Goal: Information Seeking & Learning: Learn about a topic

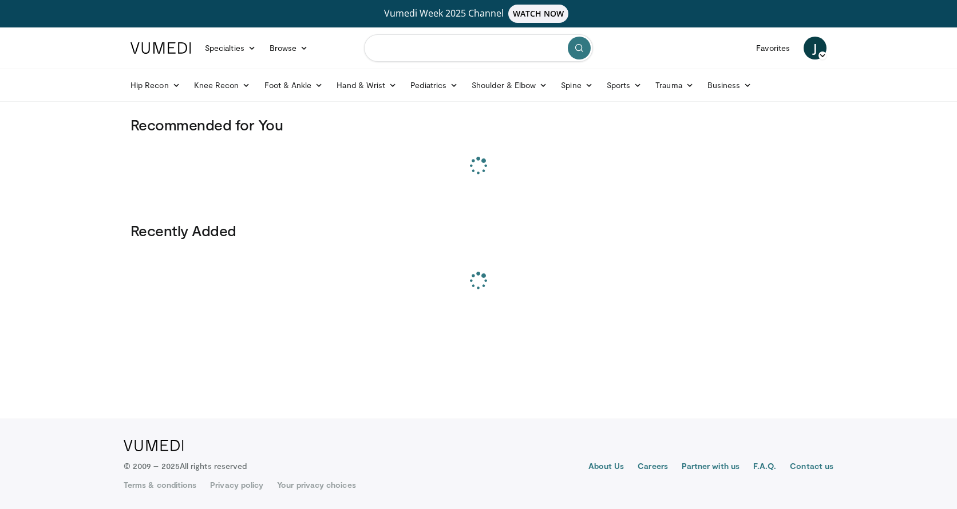
click at [418, 51] on input "Search topics, interventions" at bounding box center [478, 47] width 229 height 27
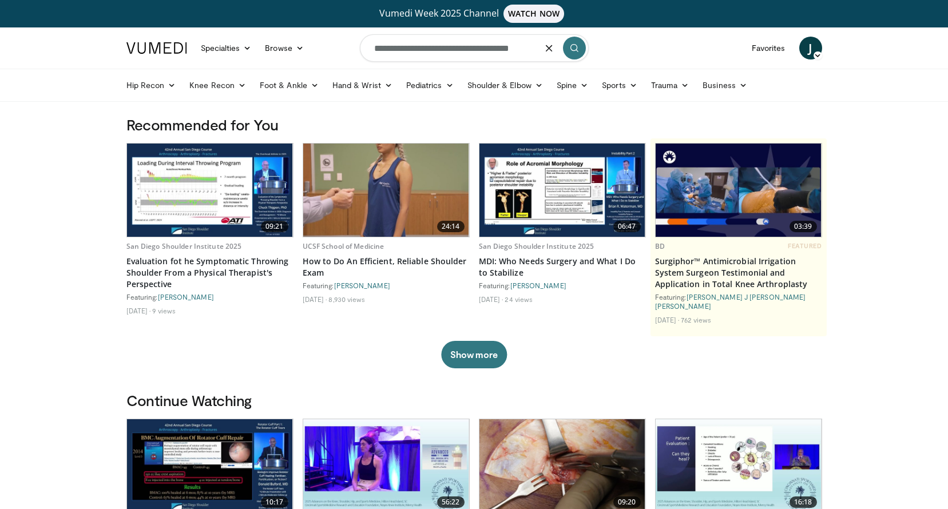
type input "**********"
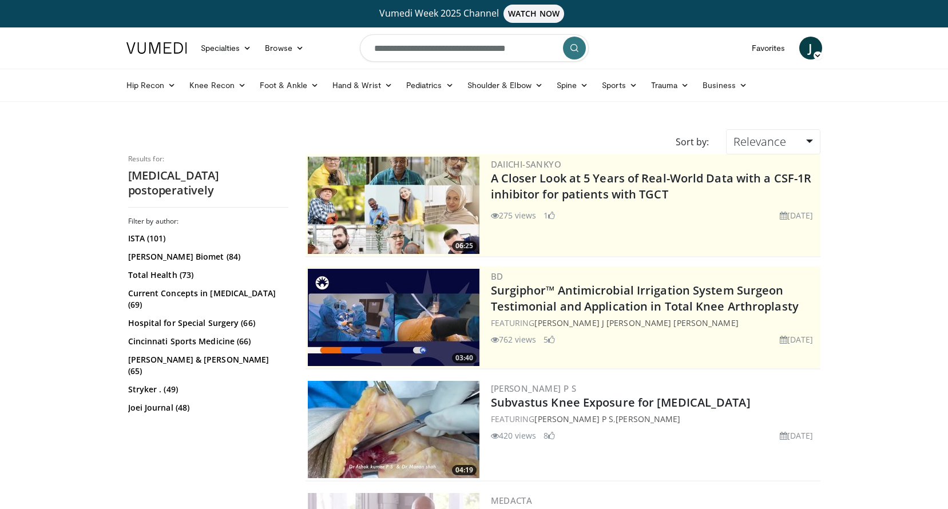
click at [526, 46] on input "**********" at bounding box center [474, 47] width 229 height 27
type input "**********"
click at [571, 49] on icon "submit" at bounding box center [574, 48] width 9 height 9
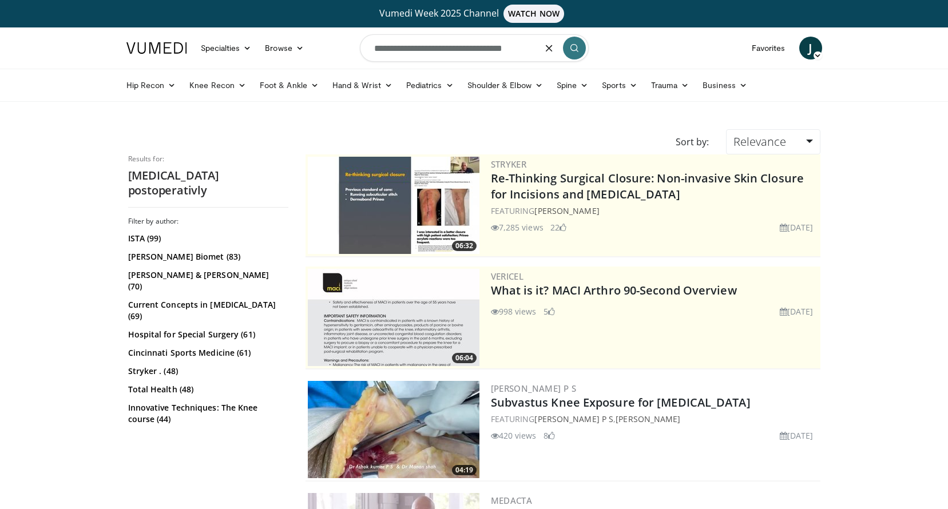
drag, startPoint x: 540, startPoint y: 49, endPoint x: 470, endPoint y: 51, distance: 70.4
click at [470, 51] on input "**********" at bounding box center [474, 47] width 229 height 27
type input "**********"
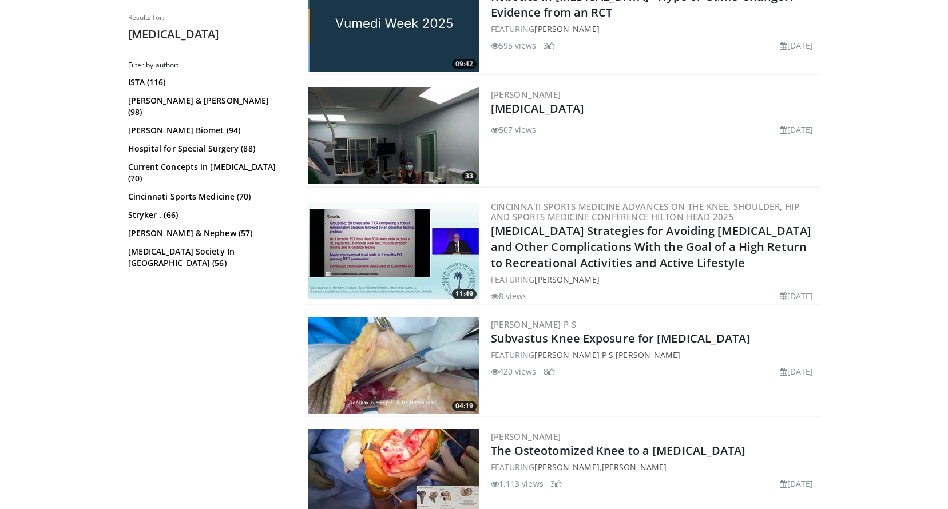
scroll to position [515, 0]
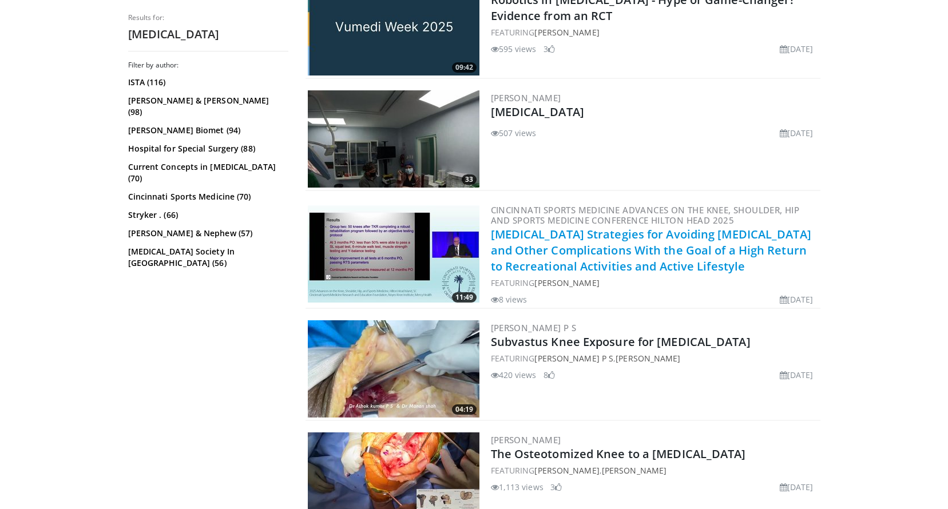
click at [665, 246] on link "[MEDICAL_DATA] Strategies for Avoiding [MEDICAL_DATA] and Other Complications W…" at bounding box center [651, 251] width 321 height 48
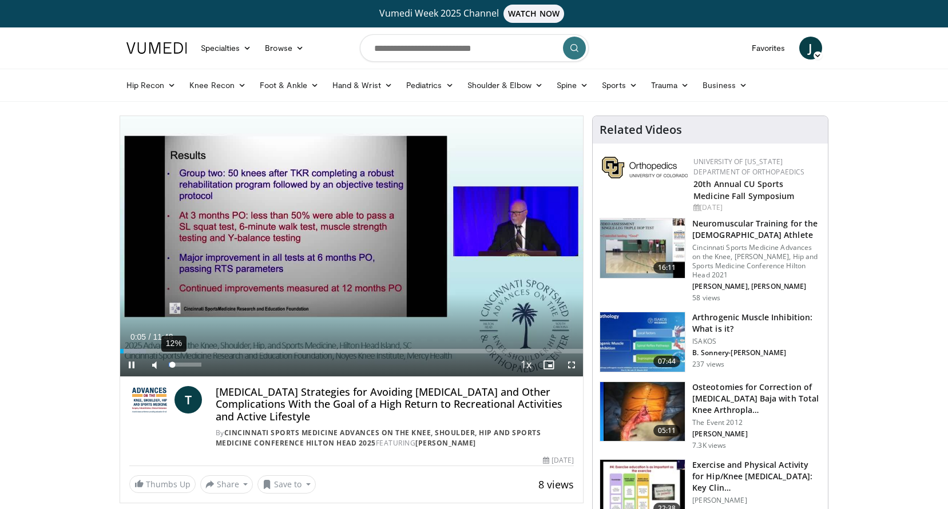
click at [173, 365] on div "Volume Level" at bounding box center [171, 365] width 4 height 4
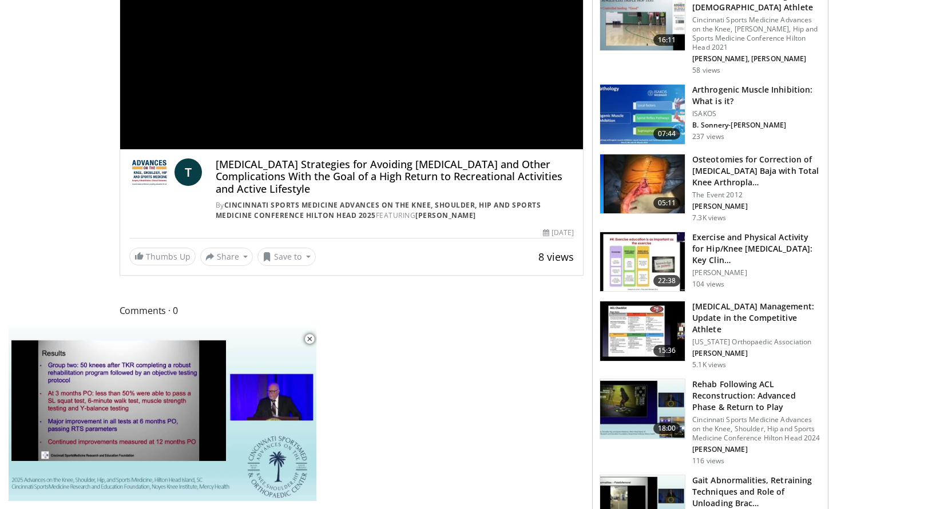
scroll to position [229, 0]
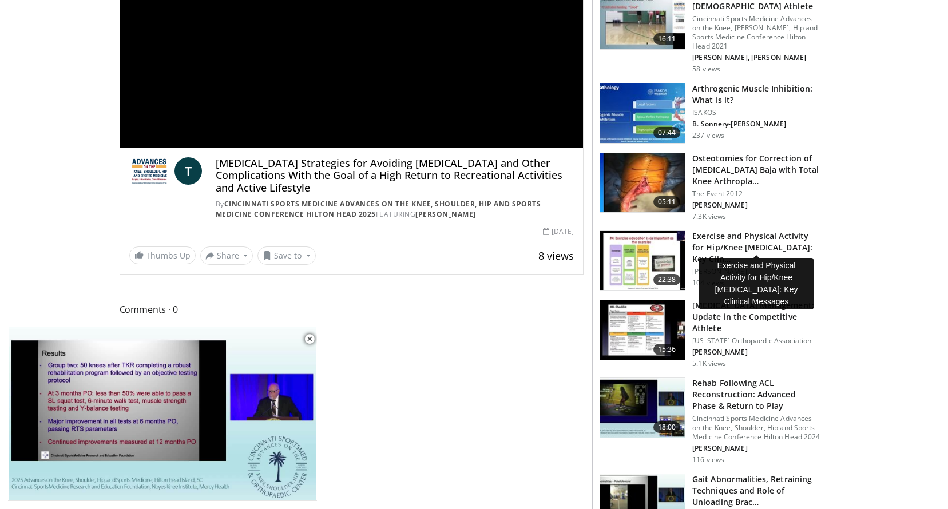
click at [725, 236] on h3 "Exercise and Physical Activity for Hip/Knee Osteoarthritis: Key Clin…" at bounding box center [757, 248] width 129 height 34
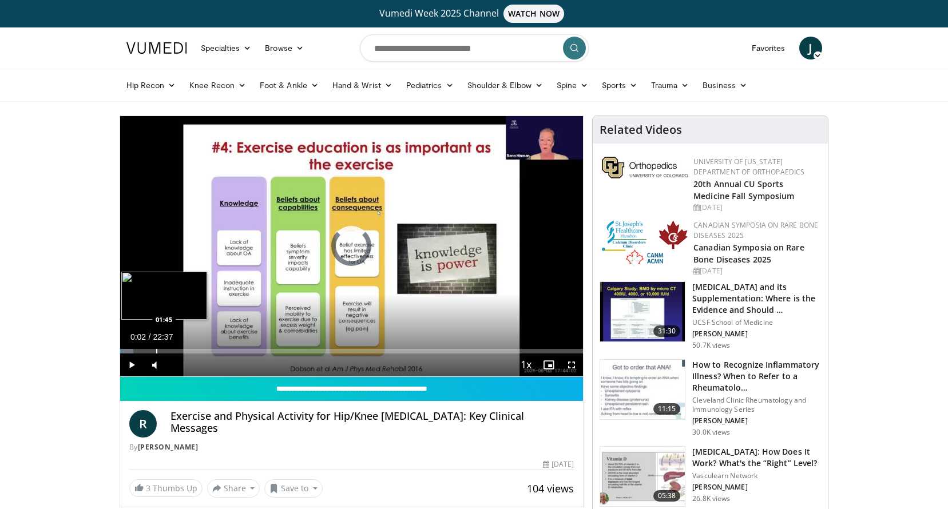
click at [156, 346] on div "Loaded : 2.92% 00:02 01:45" at bounding box center [352, 348] width 464 height 11
click at [175, 348] on div "Loaded : 12.53% 01:50 02:40" at bounding box center [352, 348] width 464 height 11
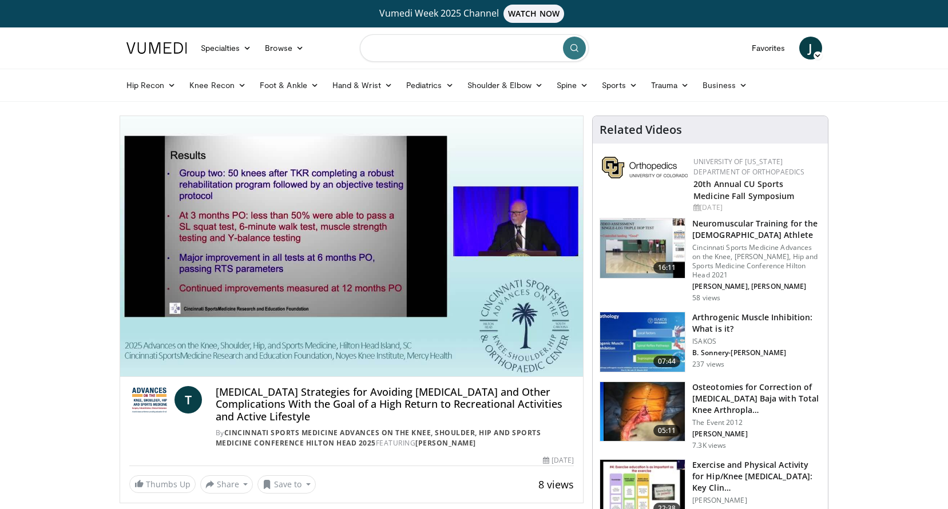
click at [391, 42] on input "Search topics, interventions" at bounding box center [474, 47] width 229 height 27
type input "**********"
click at [238, 86] on icon at bounding box center [242, 85] width 8 height 8
click at [204, 109] on link "Knee Arthroplasty" at bounding box center [251, 112] width 136 height 18
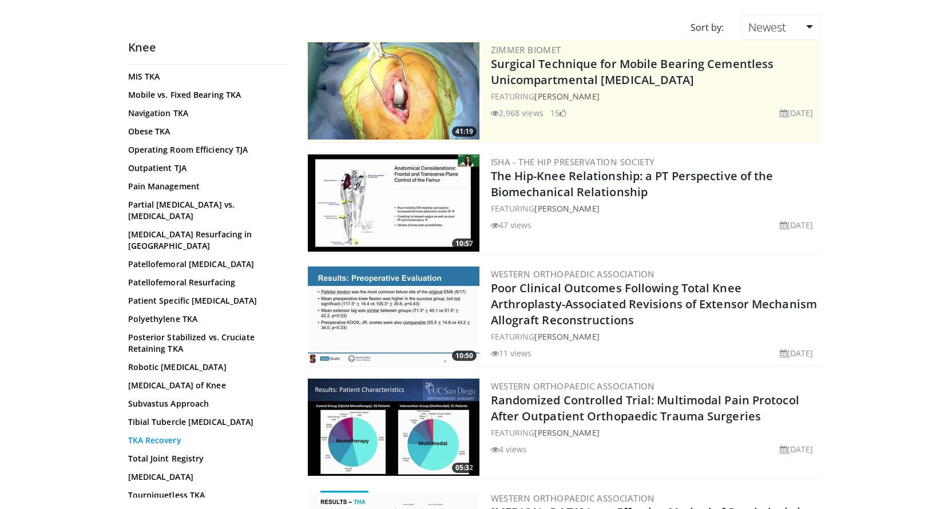
scroll to position [742, 0]
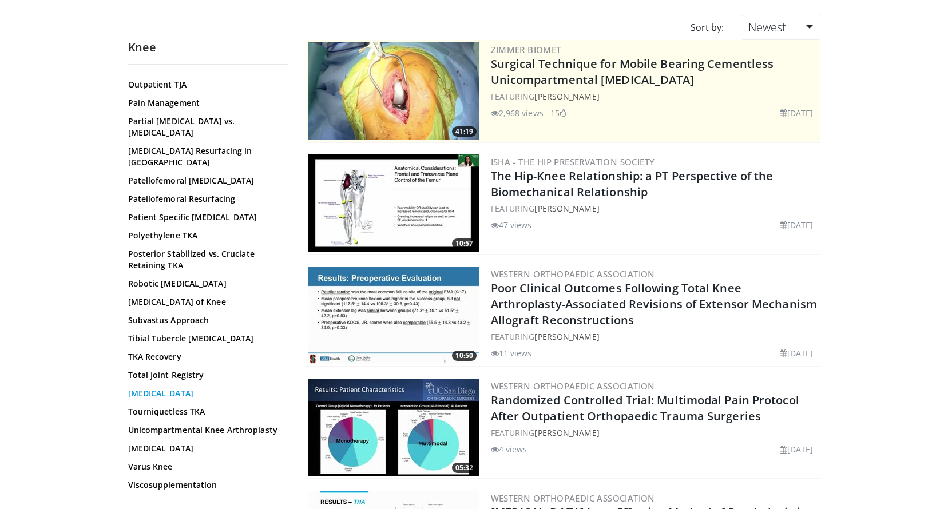
click at [183, 388] on link "[MEDICAL_DATA]" at bounding box center [205, 393] width 155 height 11
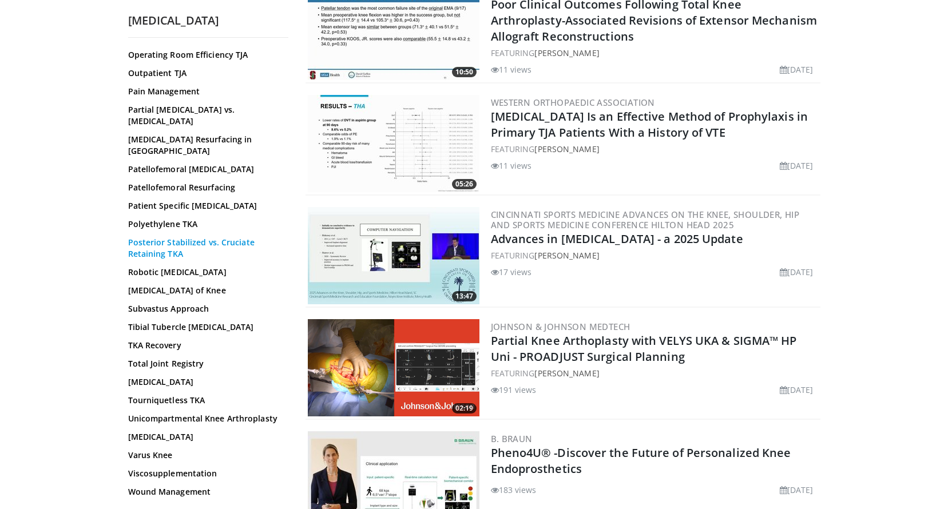
scroll to position [343, 0]
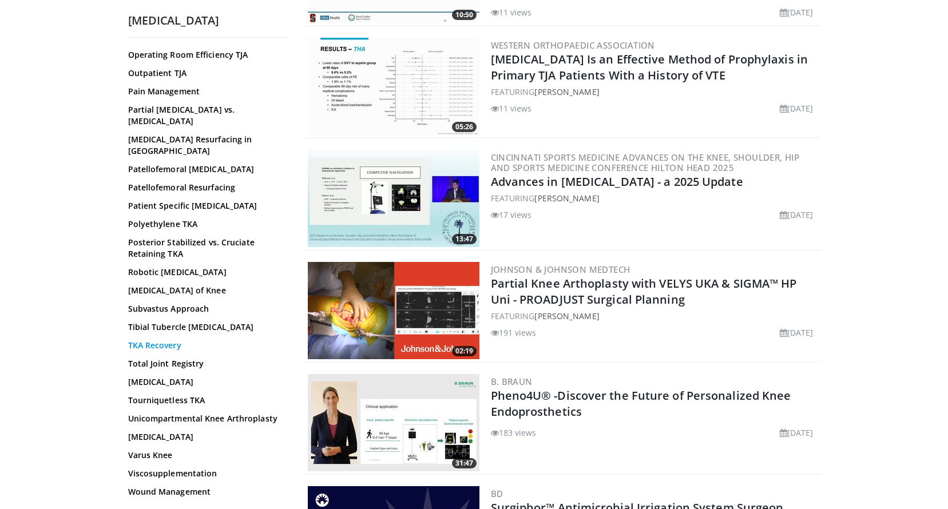
click at [152, 343] on link "TKA Recovery" at bounding box center [205, 345] width 155 height 11
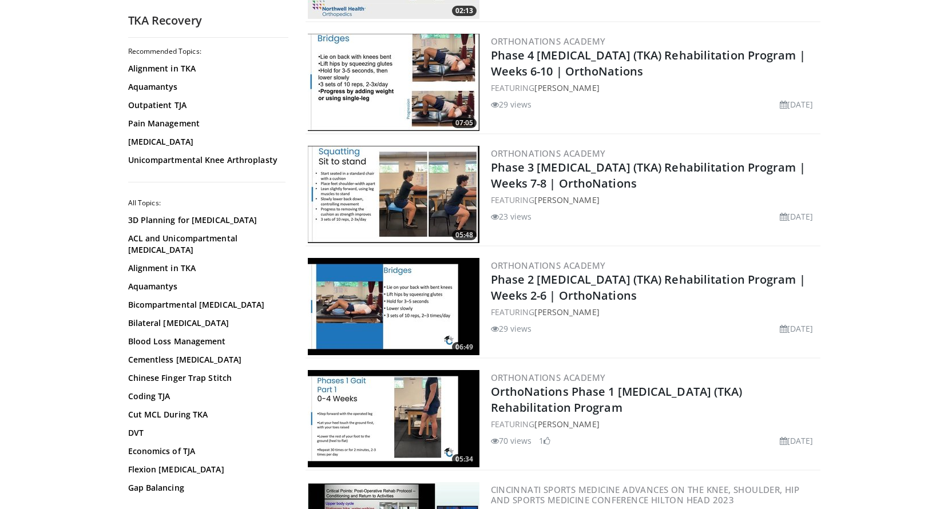
scroll to position [572, 0]
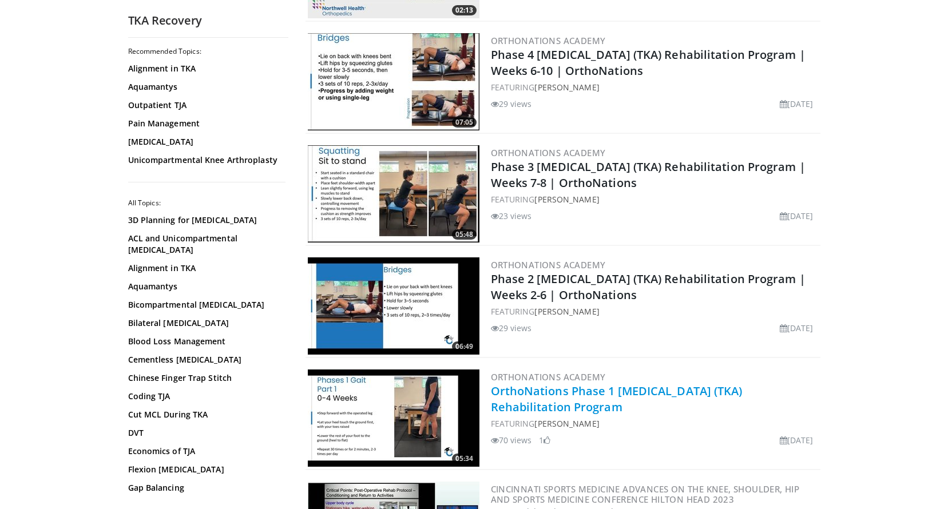
click at [589, 391] on link "OrthoNations Phase 1 [MEDICAL_DATA] (TKA) Rehabilitation Program" at bounding box center [617, 398] width 252 height 31
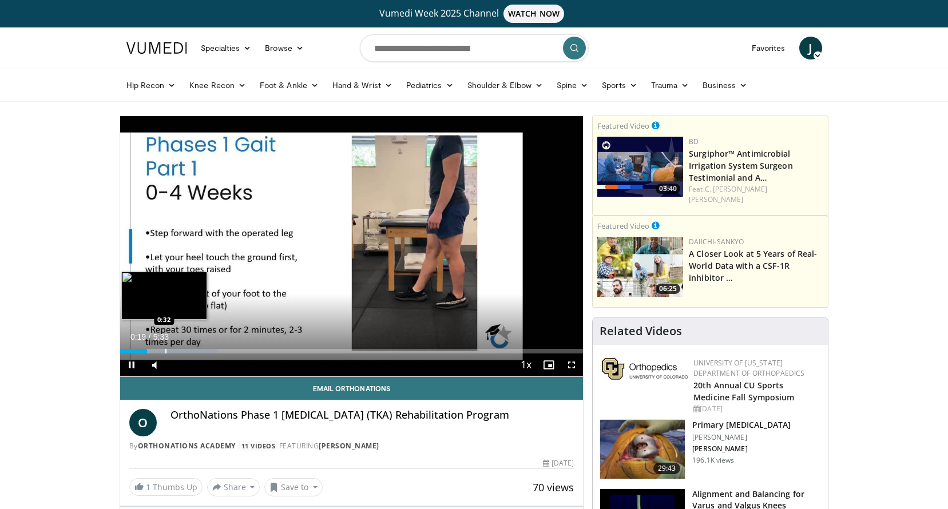
click at [165, 350] on div "Progress Bar" at bounding box center [165, 351] width 1 height 5
click at [566, 367] on span "Video Player" at bounding box center [571, 365] width 23 height 23
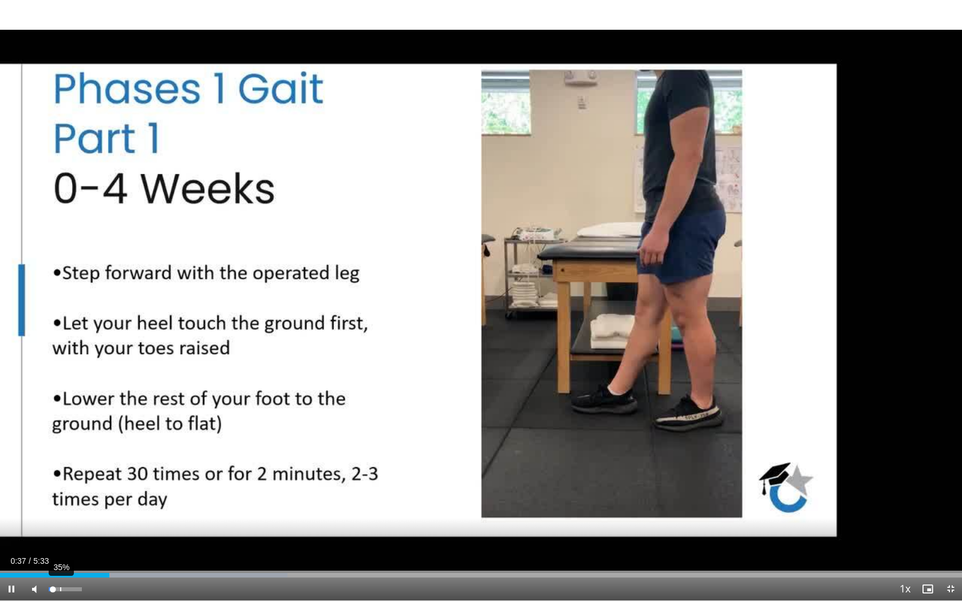
click at [60, 509] on div "35%" at bounding box center [65, 589] width 33 height 4
click at [199, 509] on div "Loaded : 38.86% 1:04 1:08" at bounding box center [481, 572] width 962 height 11
click at [219, 509] on div "Progress Bar" at bounding box center [219, 575] width 1 height 5
click at [231, 509] on div "Loaded : 41.85% 1:17 1:20" at bounding box center [481, 572] width 962 height 11
click at [250, 509] on div "Loaded : 44.84% 1:21 1:26" at bounding box center [481, 572] width 962 height 11
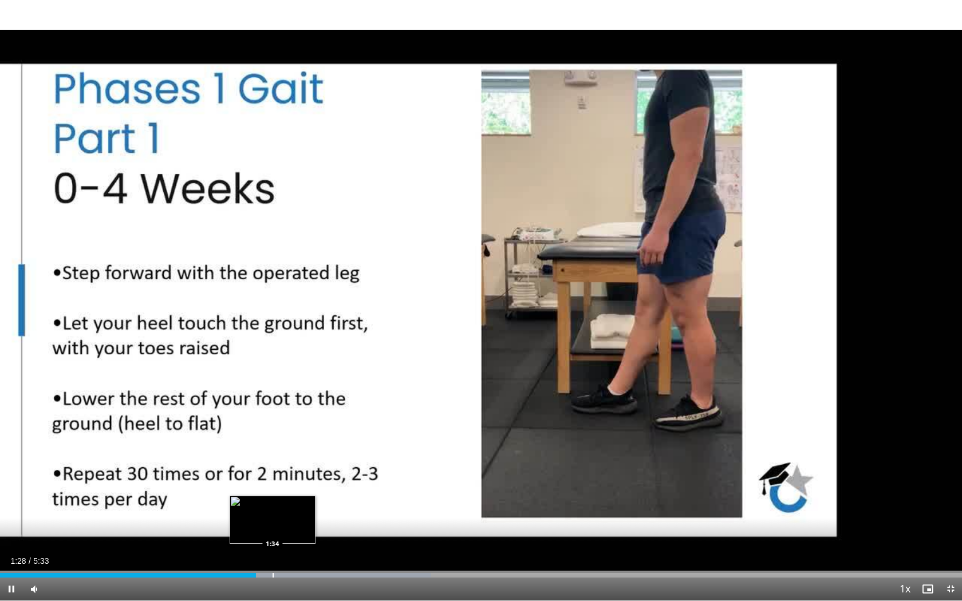
click at [272, 509] on div "Progress Bar" at bounding box center [272, 575] width 1 height 5
click at [296, 509] on div "Loaded : 47.83% 1:36 1:42" at bounding box center [481, 572] width 962 height 11
click at [321, 509] on div "Progress Bar" at bounding box center [321, 575] width 1 height 5
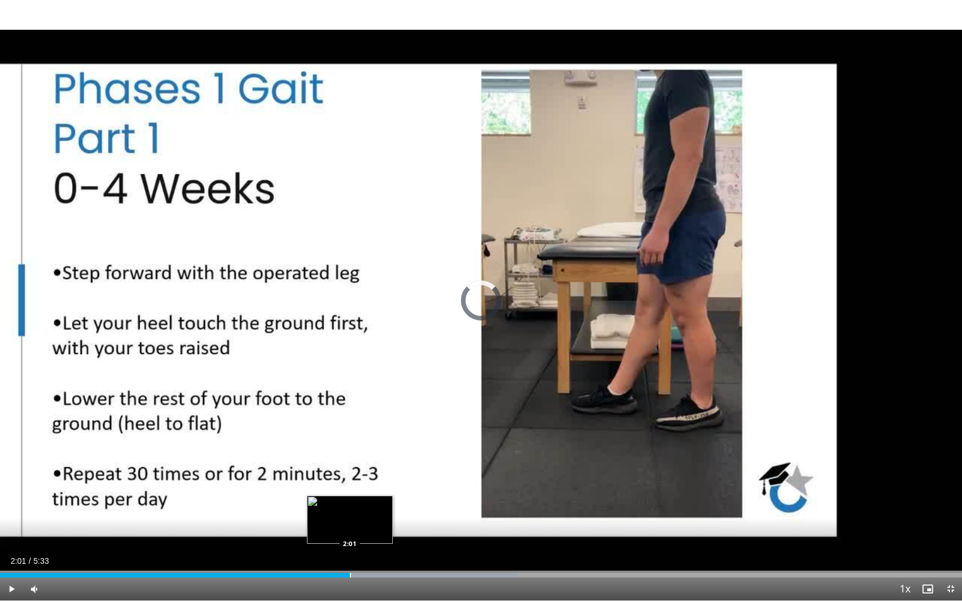
click at [350, 509] on div "Progress Bar" at bounding box center [350, 575] width 1 height 5
click at [370, 509] on div "Progress Bar" at bounding box center [369, 575] width 1 height 5
click at [398, 509] on div "Progress Bar" at bounding box center [398, 575] width 1 height 5
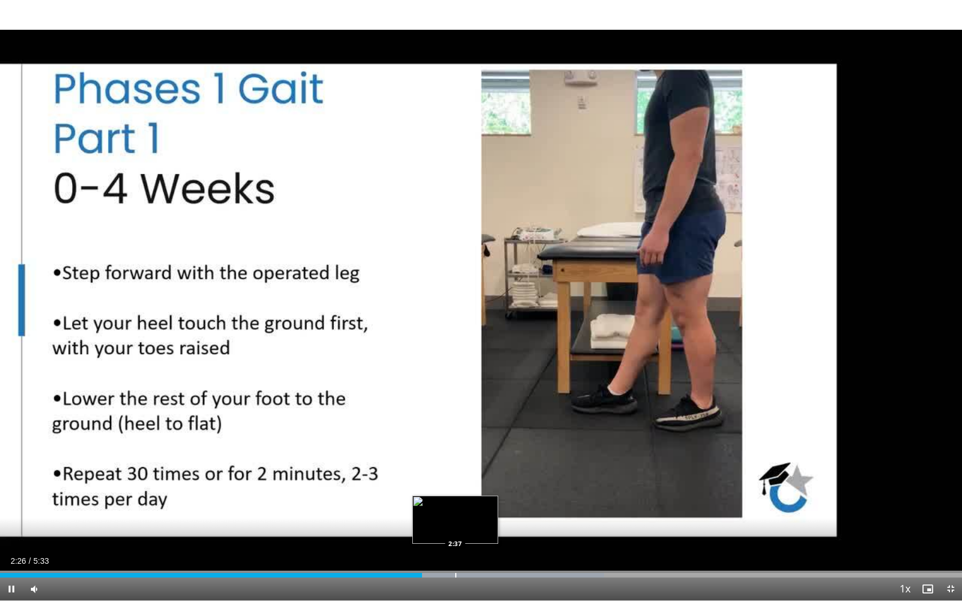
click at [457, 509] on div "Loaded : 62.78% 2:26 2:37" at bounding box center [481, 572] width 962 height 11
click at [502, 509] on div "Loaded : 62.78% 2:39 2:54" at bounding box center [481, 572] width 962 height 11
click at [947, 509] on span "Video Player" at bounding box center [950, 589] width 23 height 23
